Goal: Transaction & Acquisition: Subscribe to service/newsletter

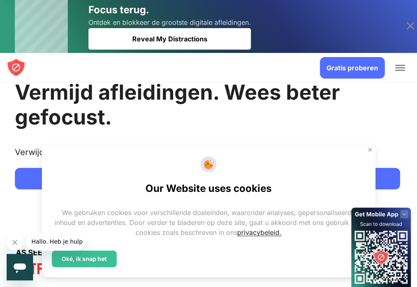
scroll to position [41, 0]
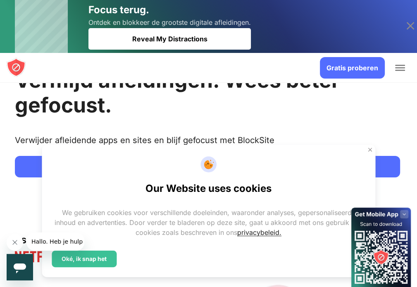
click at [107, 255] on font "Oké, ik snap het" at bounding box center [84, 258] width 45 height 7
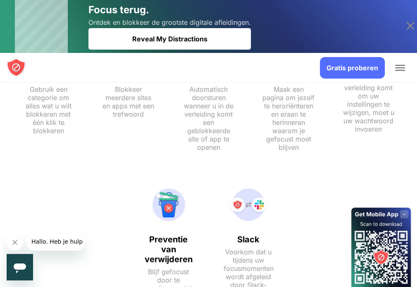
scroll to position [923, 0]
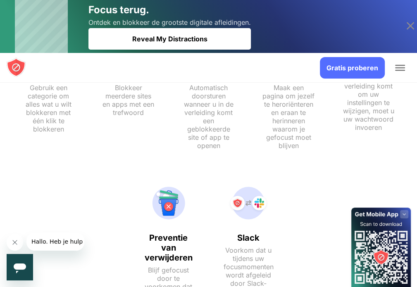
click at [141, 211] on div "Blokkeerlijst Geen limiet aan de sites en apps die u kunt blokkeren Focusmodus …" at bounding box center [208, 84] width 417 height 470
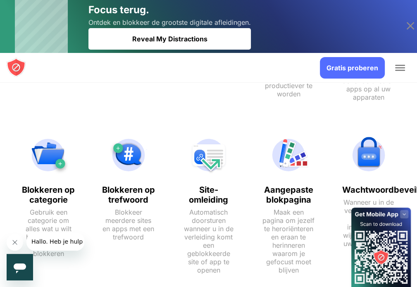
scroll to position [778, 0]
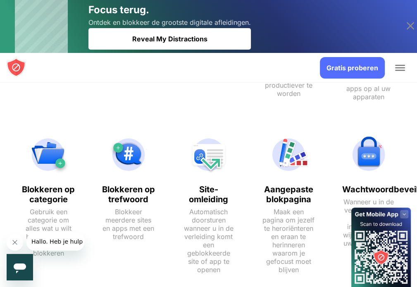
click at [72, 208] on font "Gebruik een categorie om alles wat u wilt blokkeren met één klik te blokkeren" at bounding box center [49, 233] width 46 height 50
click at [75, 185] on font "Blokkeren op categorie" at bounding box center [48, 195] width 53 height 20
click at [75, 135] on img at bounding box center [48, 155] width 53 height 40
click at [403, 214] on rect at bounding box center [404, 214] width 8 height 8
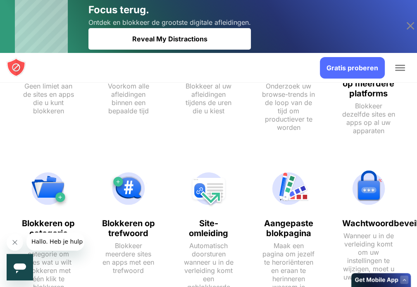
scroll to position [734, 0]
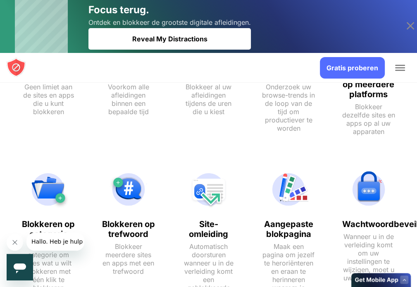
click at [72, 242] on font "Gebruik een categorie om alles wat u wilt blokkeren met één klik te blokkeren" at bounding box center [49, 267] width 46 height 50
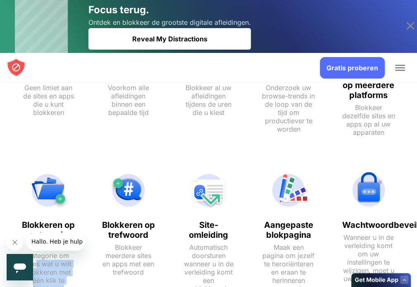
scroll to position [764, 0]
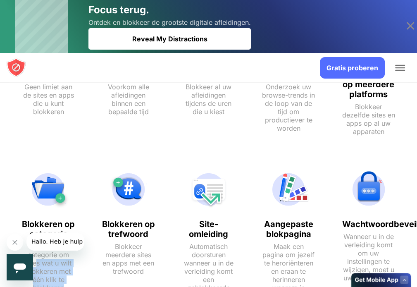
click at [0, 0] on font "Gratis proberen" at bounding box center [0, 0] width 0 height 0
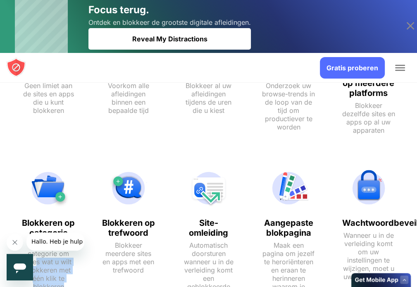
scroll to position [731, 0]
